Goal: Transaction & Acquisition: Purchase product/service

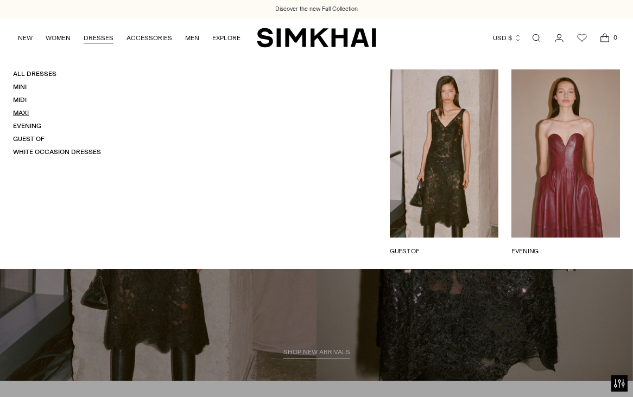
click at [28, 117] on link "Maxi" at bounding box center [21, 113] width 16 height 8
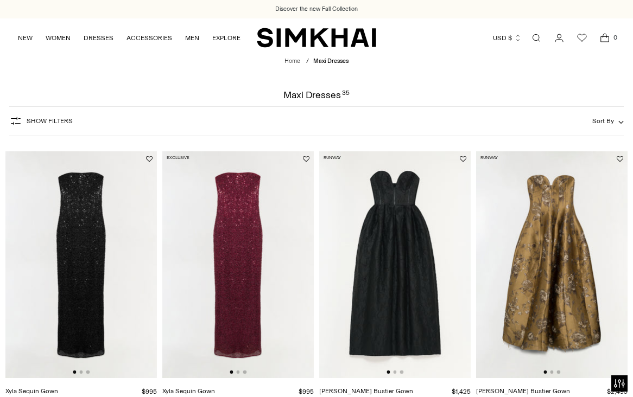
drag, startPoint x: 0, startPoint y: 0, endPoint x: 636, endPoint y: 33, distance: 636.6
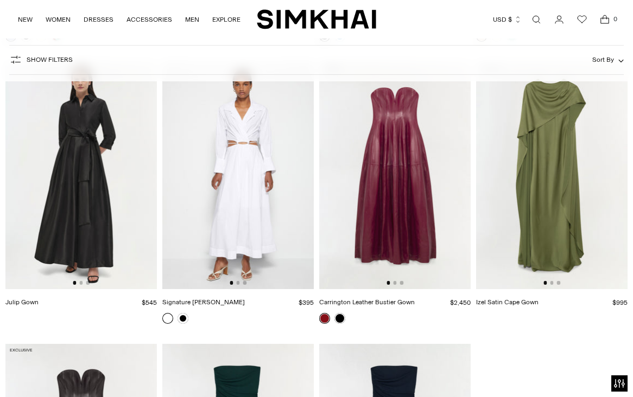
scroll to position [2070, 0]
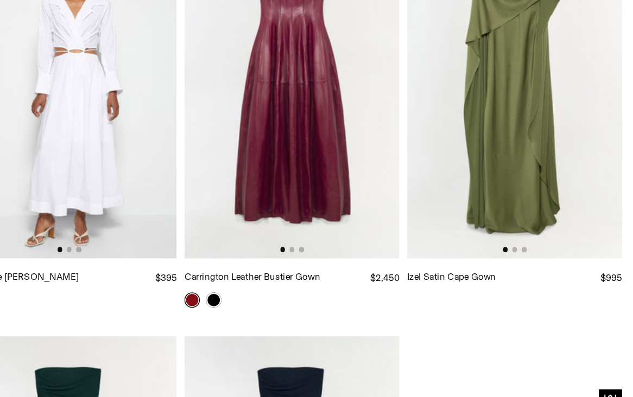
click at [425, 259] on img at bounding box center [394, 169] width 151 height 227
